Goal: Obtain resource: Download file/media

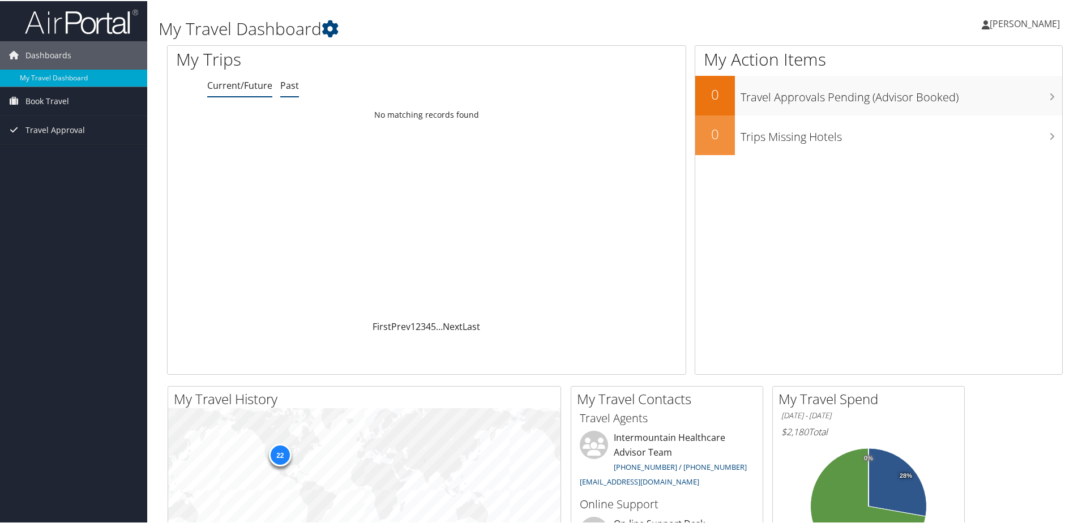
click at [296, 87] on link "Past" at bounding box center [289, 84] width 19 height 12
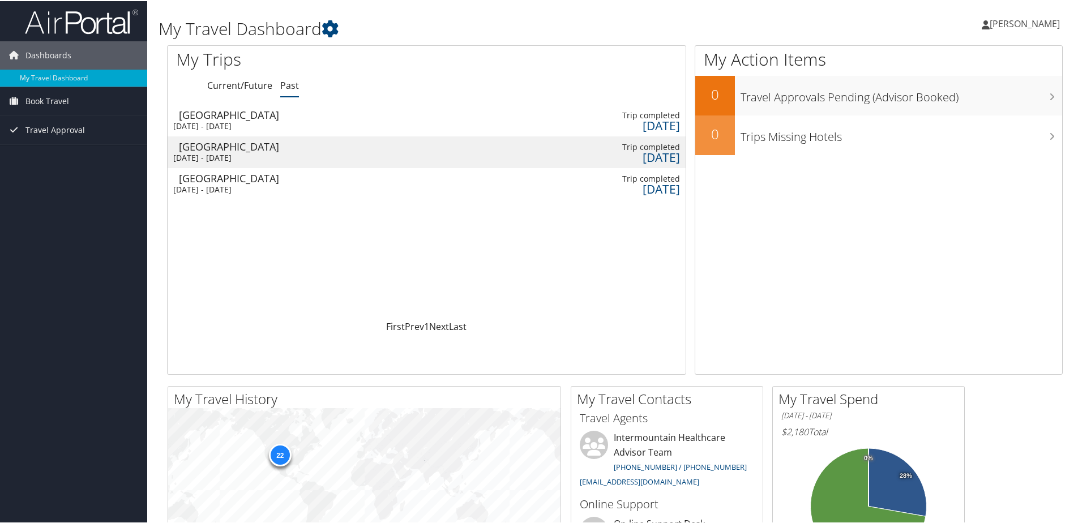
click at [225, 118] on div "[GEOGRAPHIC_DATA]" at bounding box center [239, 114] width 121 height 10
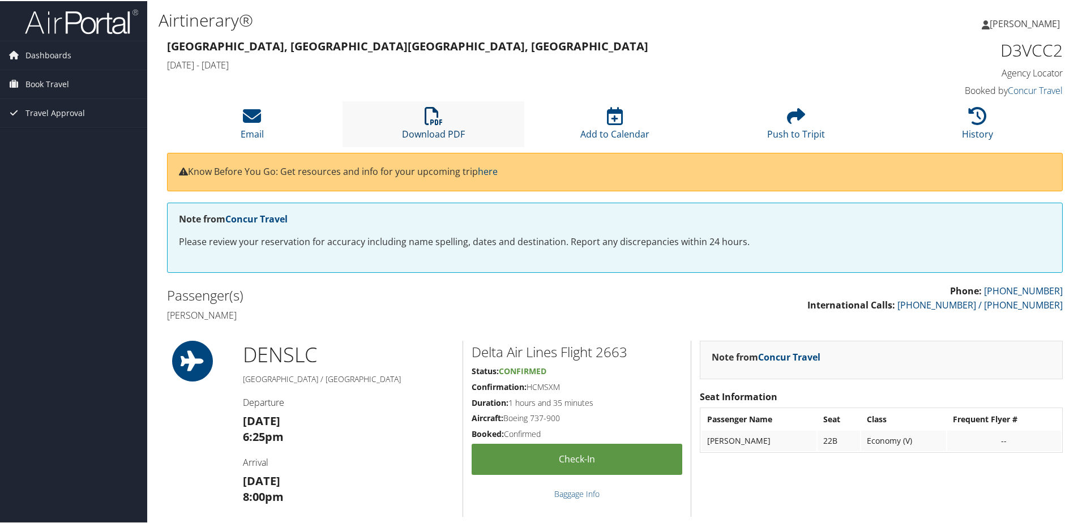
click at [432, 112] on icon at bounding box center [434, 115] width 18 height 18
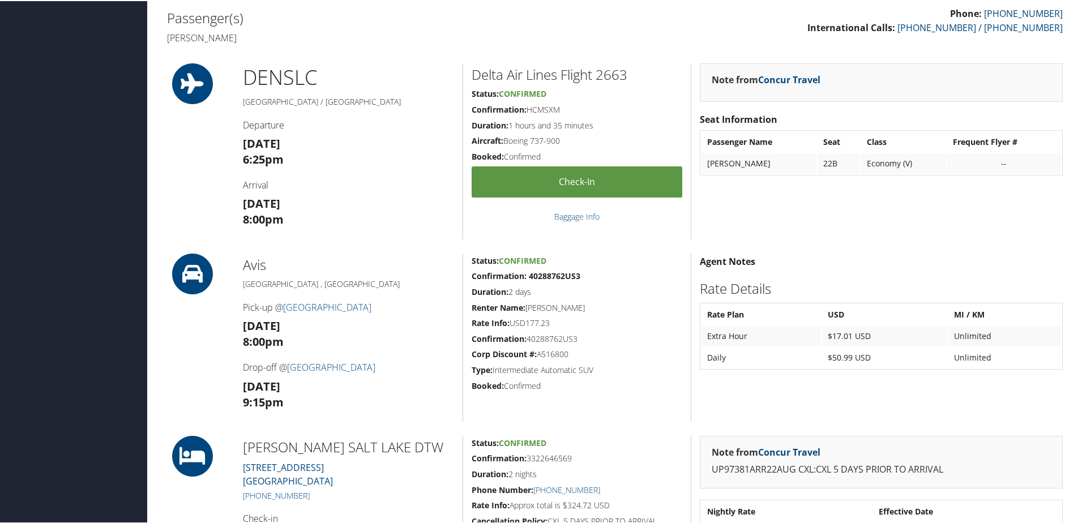
scroll to position [227, 0]
